Goal: Task Accomplishment & Management: Use online tool/utility

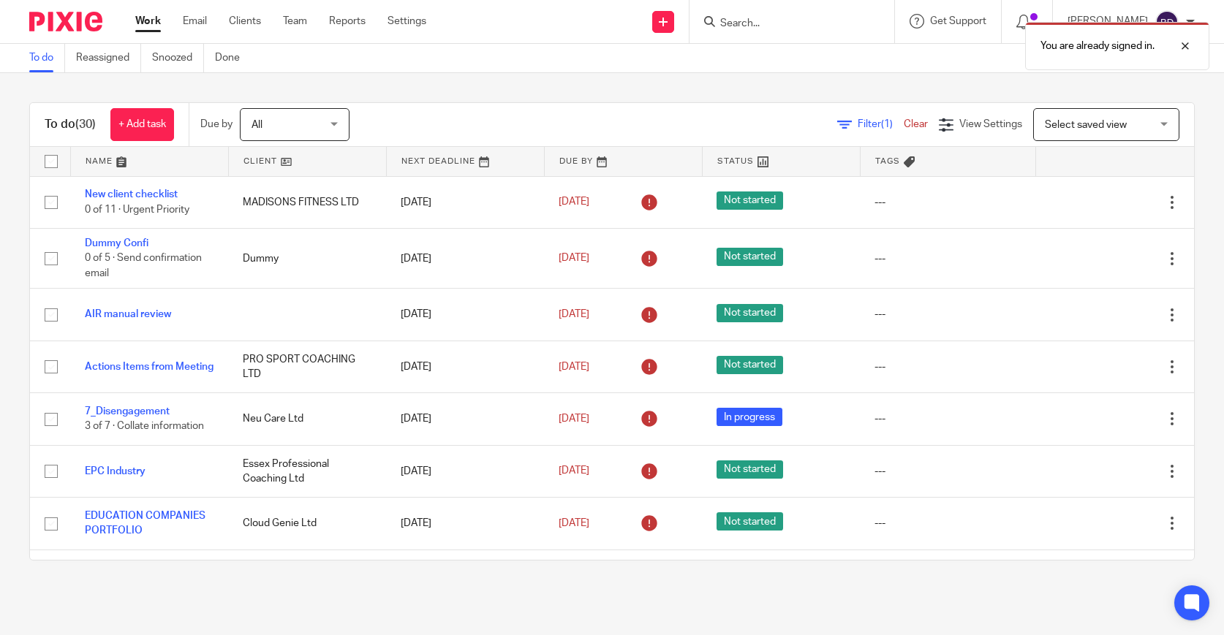
click at [127, 163] on link at bounding box center [149, 161] width 157 height 29
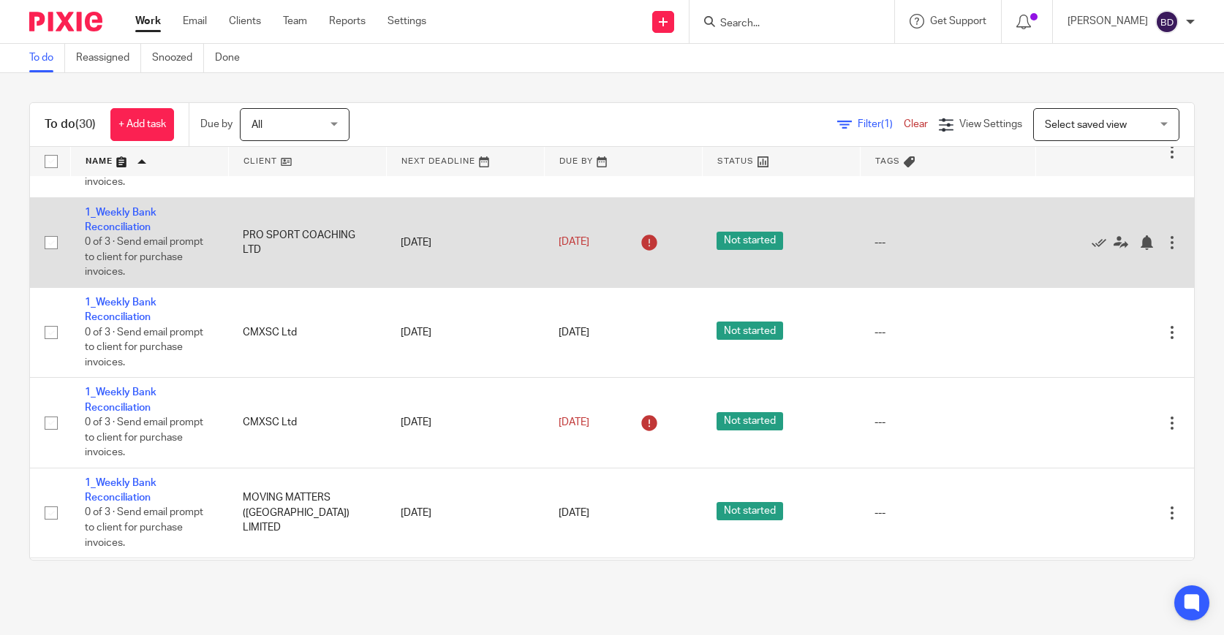
scroll to position [180, 0]
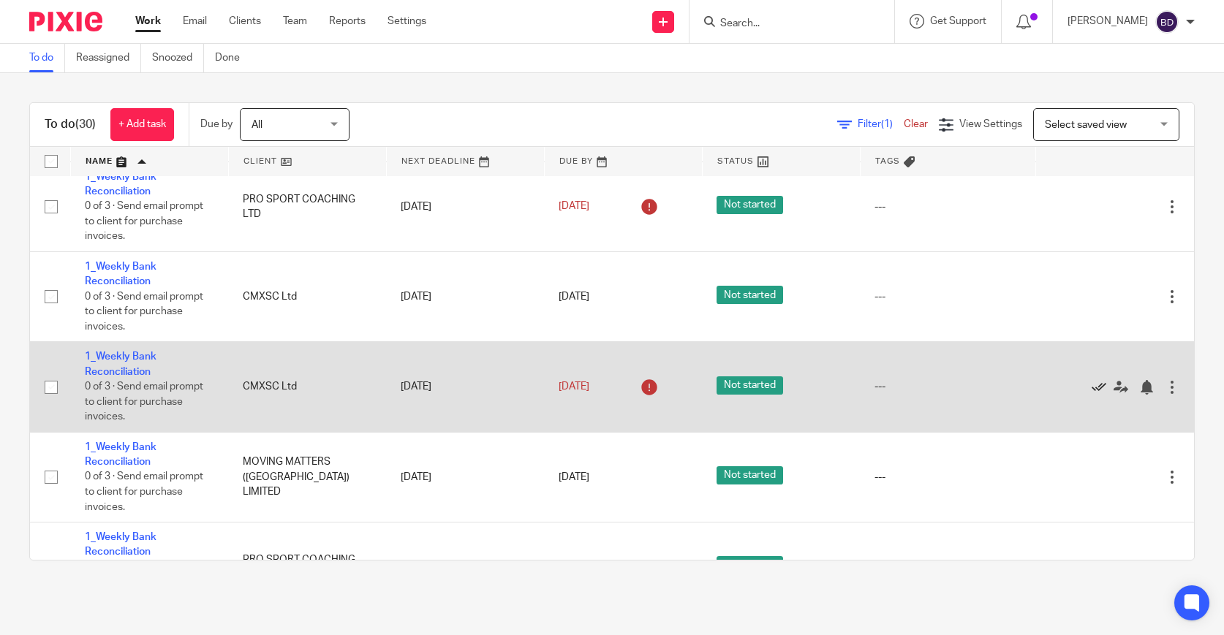
click at [1093, 395] on icon at bounding box center [1098, 387] width 15 height 15
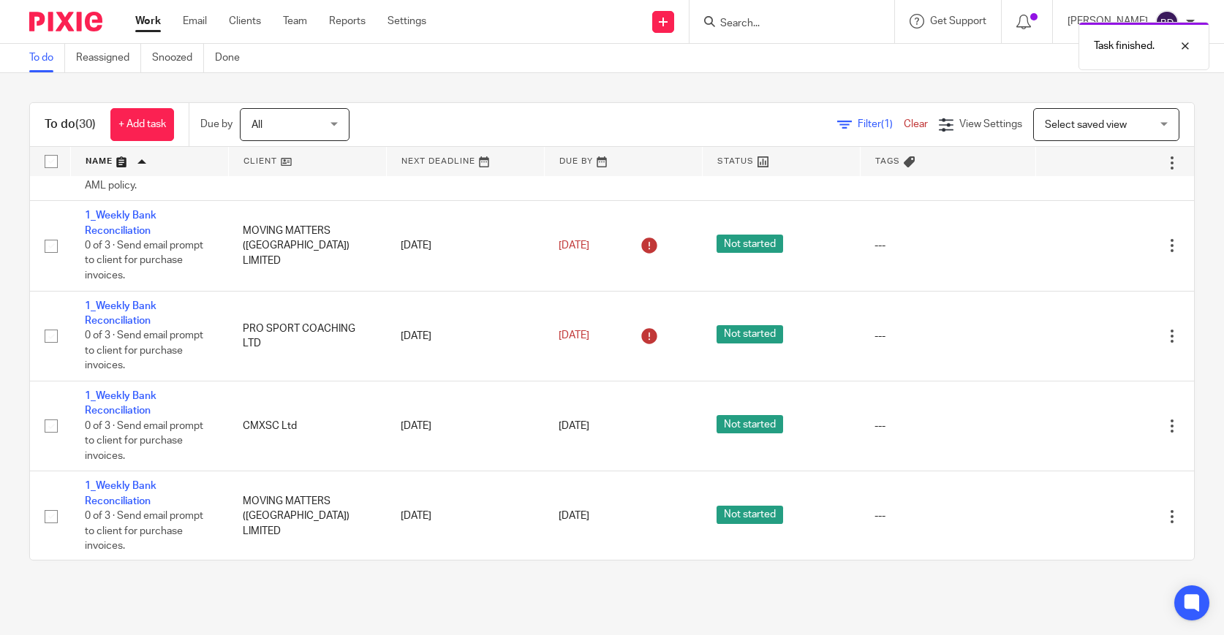
scroll to position [0, 0]
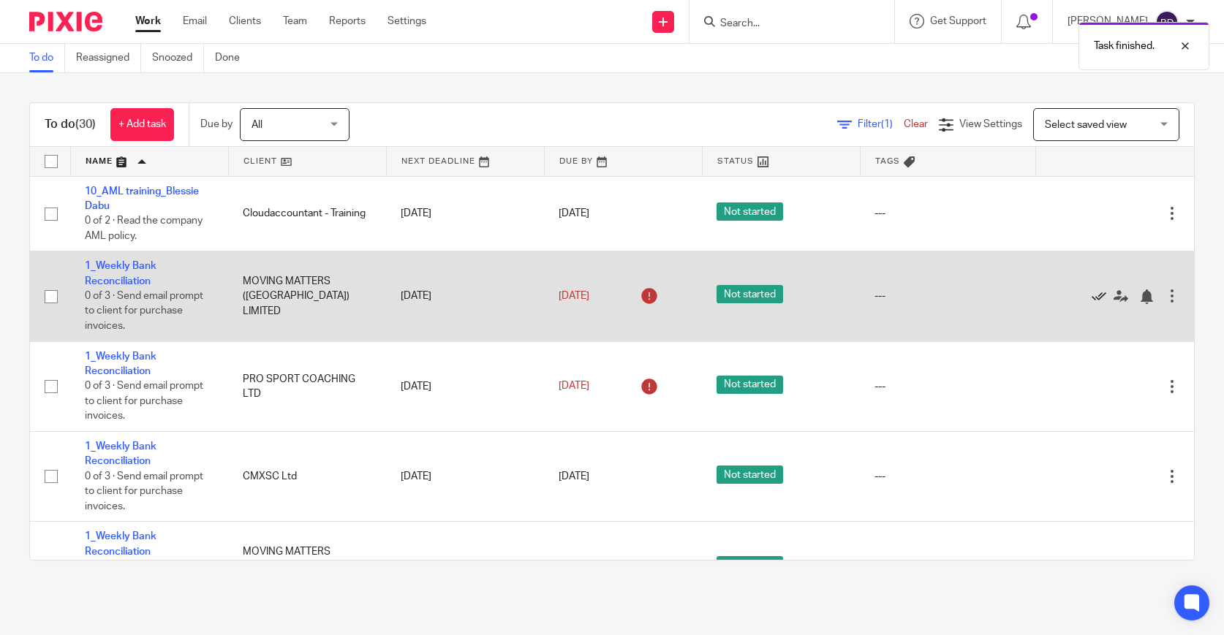
click at [1098, 295] on icon at bounding box center [1098, 296] width 15 height 15
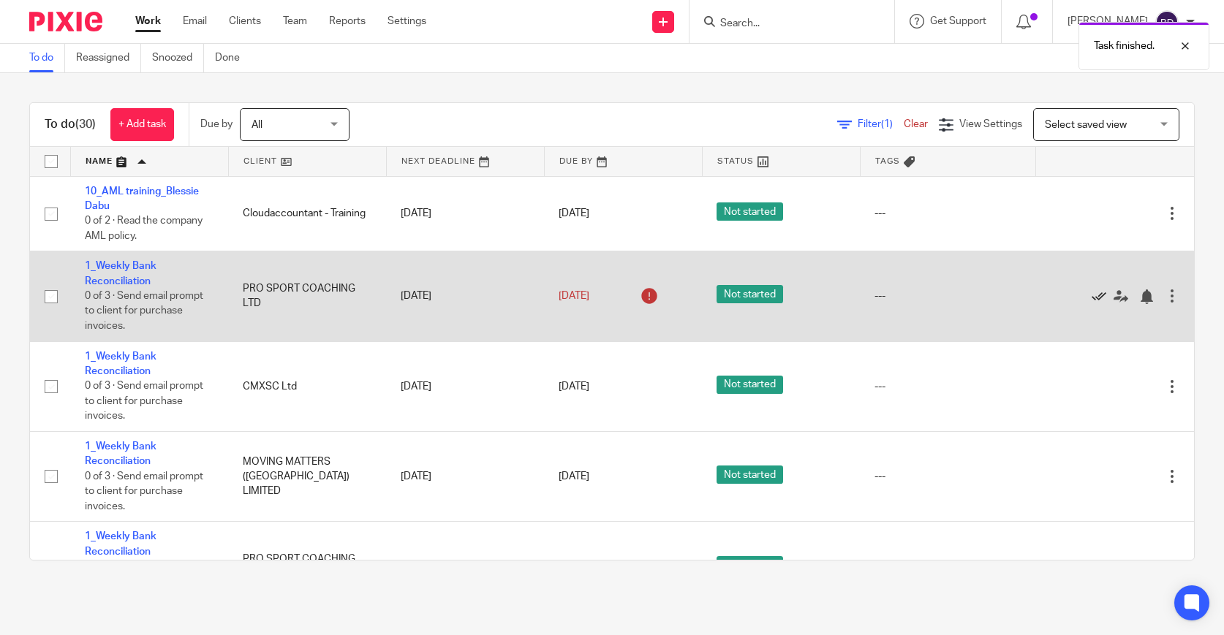
click at [1096, 300] on icon at bounding box center [1098, 296] width 15 height 15
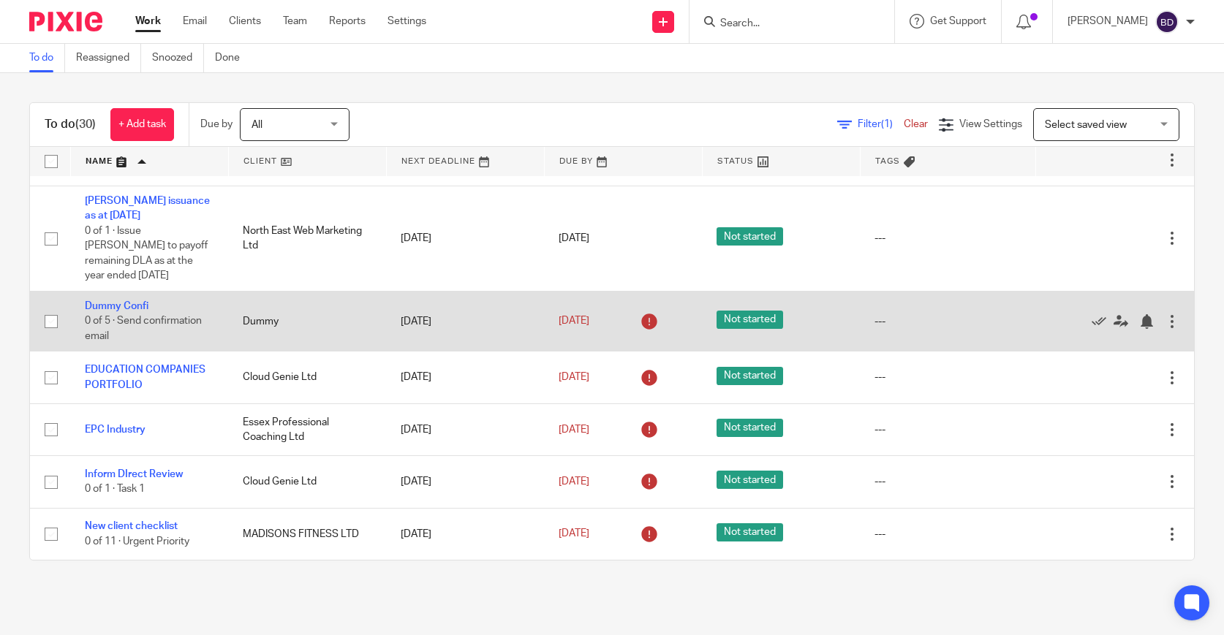
scroll to position [1390, 0]
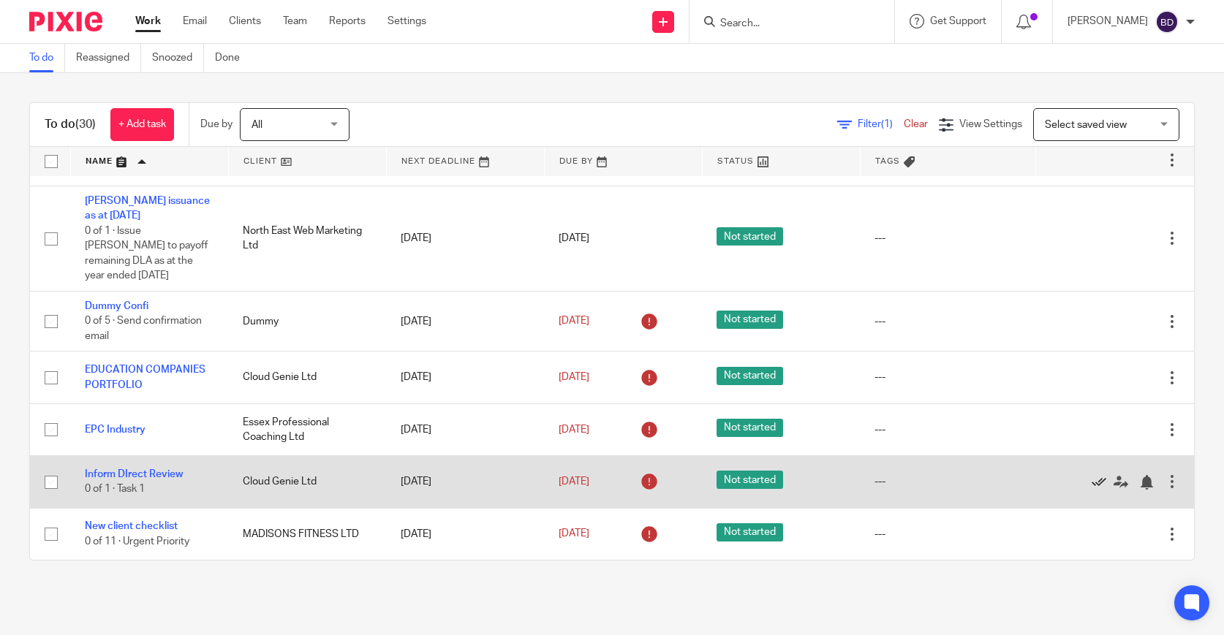
click at [1104, 484] on icon at bounding box center [1098, 482] width 15 height 15
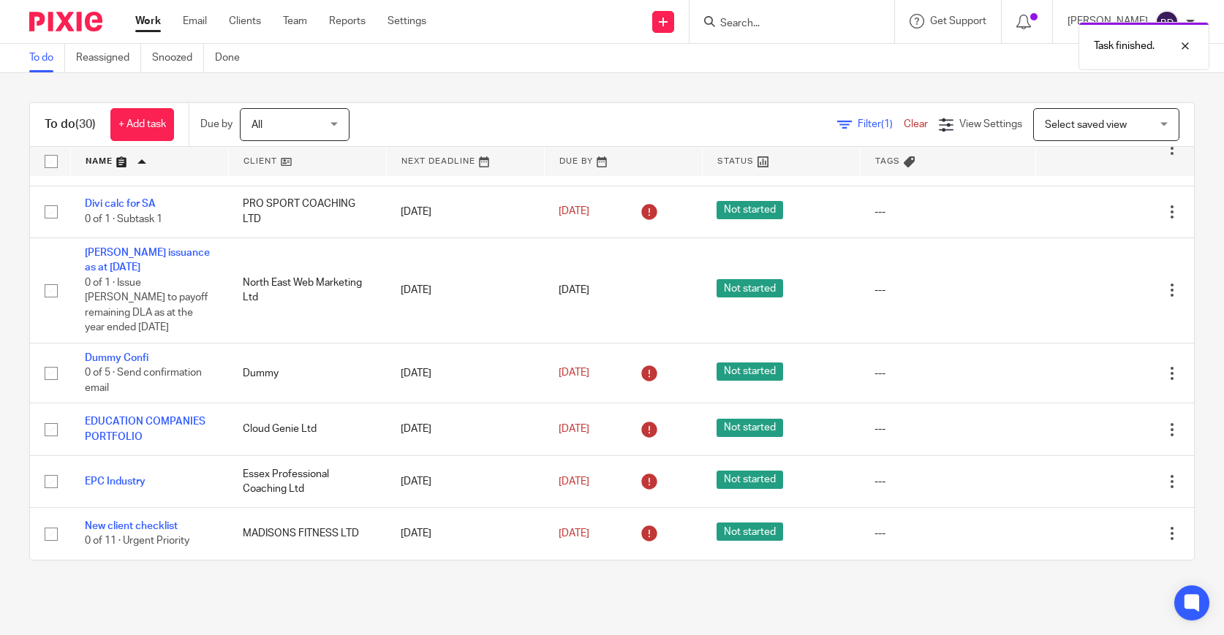
scroll to position [1342, 0]
